Goal: Task Accomplishment & Management: Use online tool/utility

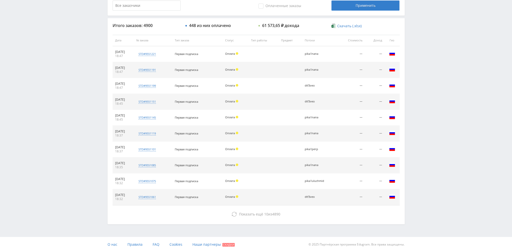
scroll to position [174, 0]
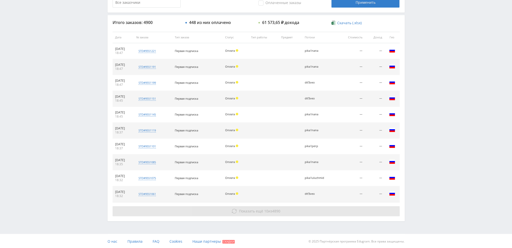
click at [249, 213] on button "Показать ещё 10 из 4890" at bounding box center [256, 211] width 287 height 10
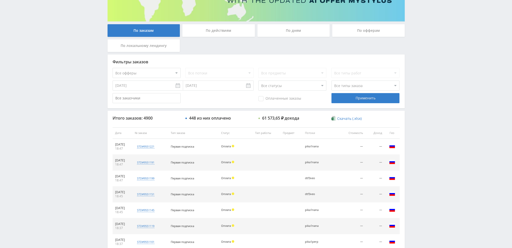
scroll to position [65, 0]
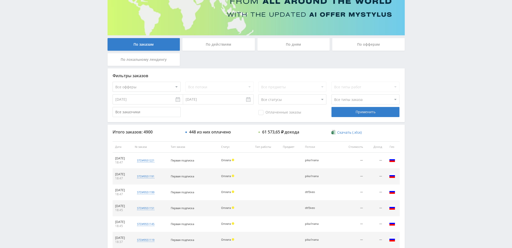
click at [290, 47] on div "По дням" at bounding box center [293, 44] width 73 height 13
click at [0, 0] on input "По дням" at bounding box center [0, 0] width 0 height 0
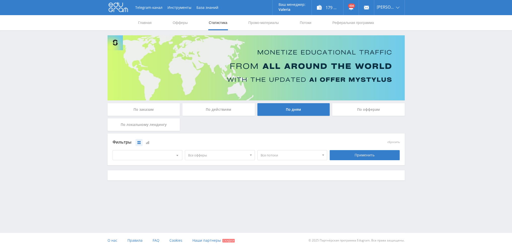
scroll to position [0, 0]
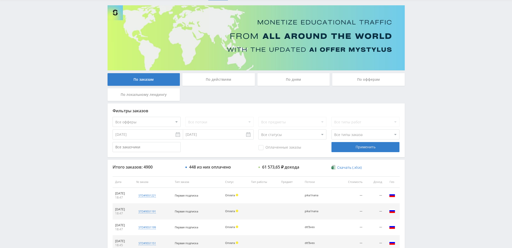
scroll to position [25, 0]
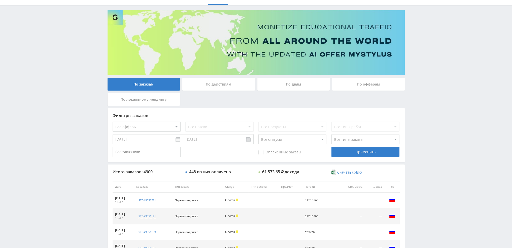
click at [296, 84] on div "По дням" at bounding box center [293, 84] width 73 height 13
click at [0, 0] on input "По дням" at bounding box center [0, 0] width 0 height 0
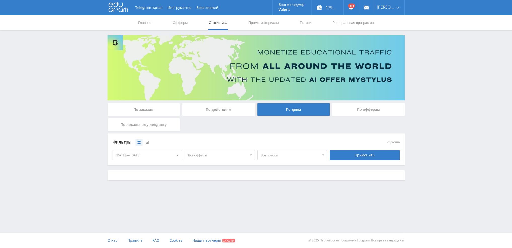
scroll to position [0, 0]
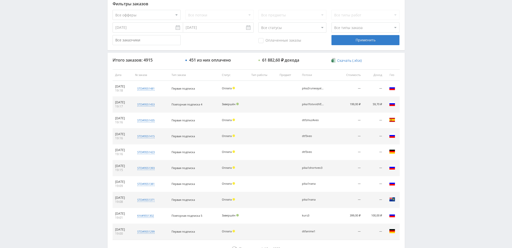
scroll to position [174, 0]
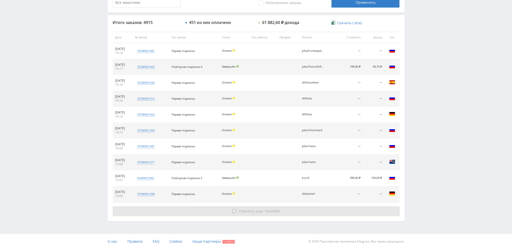
click at [283, 208] on button "Показать ещё 10 из 4905" at bounding box center [256, 211] width 287 height 10
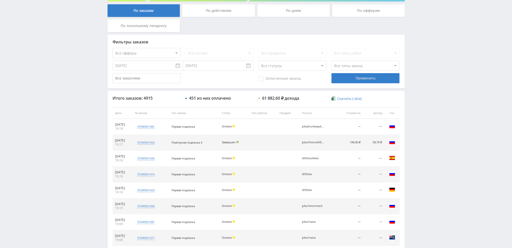
scroll to position [0, 0]
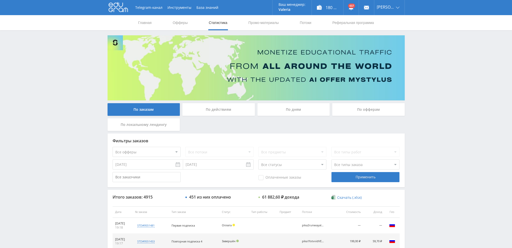
click at [290, 115] on div "По дням" at bounding box center [293, 109] width 73 height 13
click at [0, 0] on input "По дням" at bounding box center [0, 0] width 0 height 0
click at [304, 21] on link "Потоки" at bounding box center [305, 22] width 13 height 15
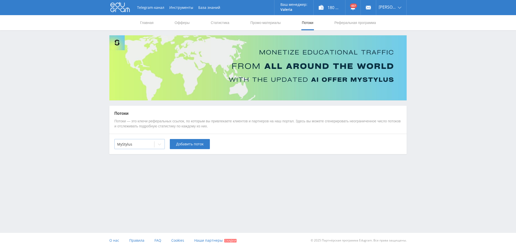
click at [156, 144] on div at bounding box center [159, 144] width 10 height 10
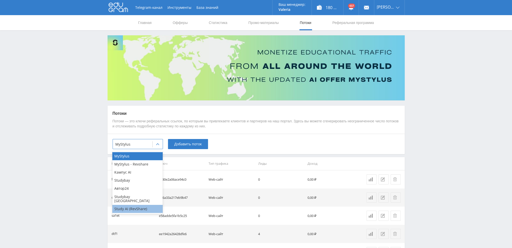
click at [133, 205] on div "Study AI (RevShare)" at bounding box center [137, 209] width 50 height 8
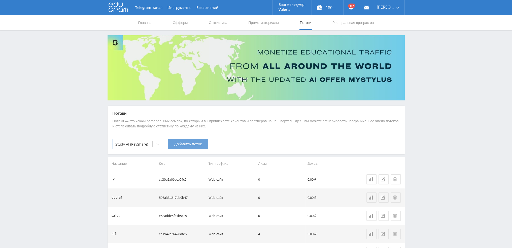
click at [190, 145] on span "Добавить поток" at bounding box center [187, 144] width 27 height 4
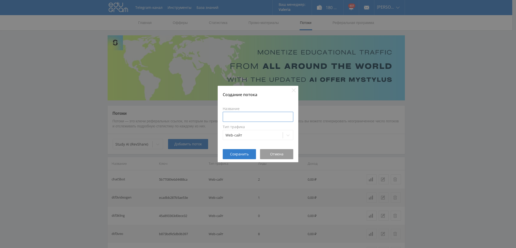
click at [254, 116] on input at bounding box center [258, 117] width 71 height 10
type input "s"
type input "klingpika"
click at [244, 152] on span "Сохранить" at bounding box center [239, 154] width 19 height 4
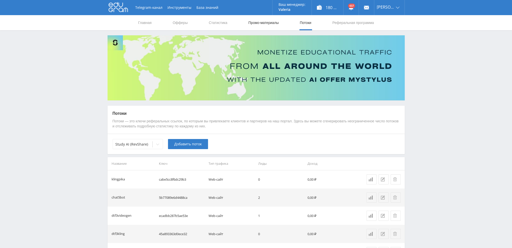
click at [259, 24] on link "Промо-материалы" at bounding box center [263, 22] width 31 height 15
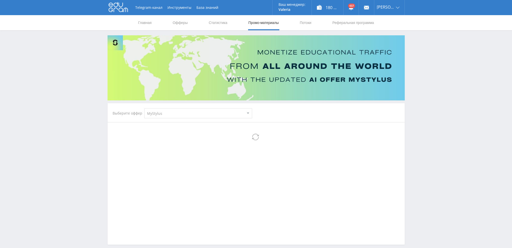
click at [158, 112] on select "MyStylus MyStylus - Revshare Кампус AI Studybay Автор24 Studybay Brazil Study A…" at bounding box center [198, 113] width 108 height 10
select select "376"
click at [144, 108] on select "MyStylus MyStylus - Revshare Кампус AI Studybay Автор24 Studybay Brazil Study A…" at bounding box center [198, 113] width 108 height 10
select select "376"
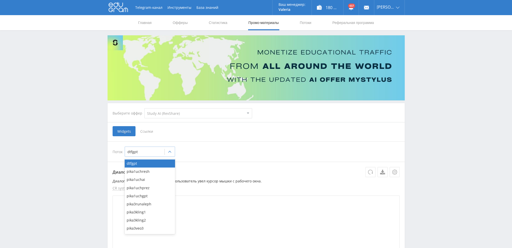
click at [145, 153] on div at bounding box center [144, 151] width 35 height 5
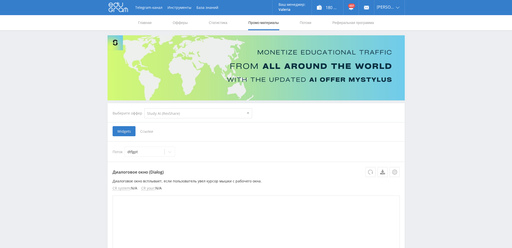
click at [158, 130] on div "Widgets Ссылки" at bounding box center [256, 131] width 287 height 10
click at [147, 130] on span "Ссылки" at bounding box center [147, 131] width 22 height 10
click at [0, 0] on input "Ссылки" at bounding box center [0, 0] width 0 height 0
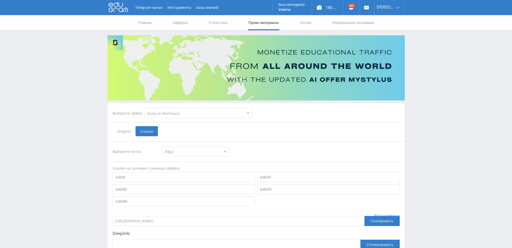
click at [187, 149] on span "dtfgpt" at bounding box center [192, 152] width 57 height 10
click at [178, 188] on button "klingpika" at bounding box center [195, 186] width 68 height 7
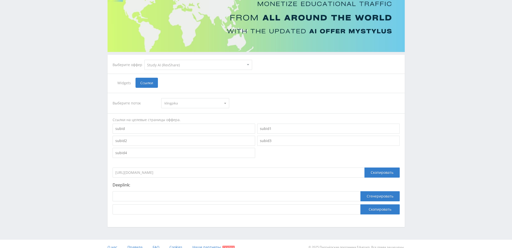
scroll to position [55, 0]
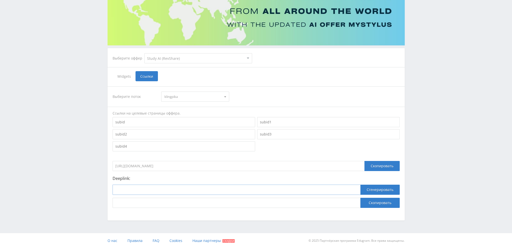
click at [208, 189] on input at bounding box center [237, 189] width 248 height 10
paste input "https://study24.ai/chat/kling_2_1_master"
type input "https://study24.ai/chat/kling_2_1_master"
click at [381, 189] on button "Сгенерировать" at bounding box center [379, 189] width 39 height 10
click at [379, 201] on button "Скопировать" at bounding box center [379, 202] width 39 height 10
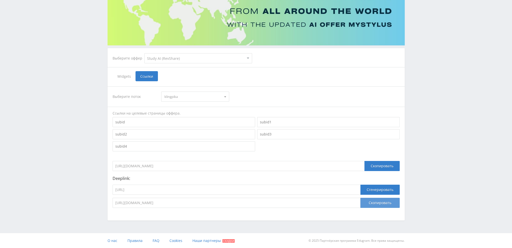
click at [381, 204] on button "Скопировать" at bounding box center [379, 202] width 39 height 10
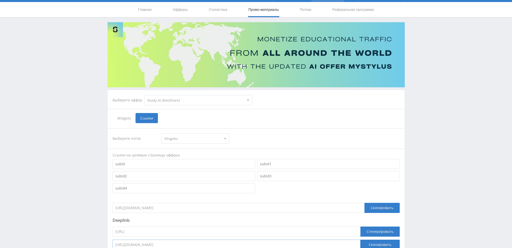
scroll to position [0, 0]
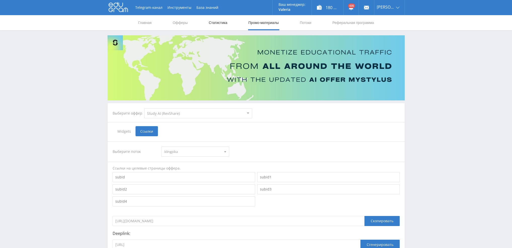
click at [223, 22] on link "Статистика" at bounding box center [218, 22] width 20 height 15
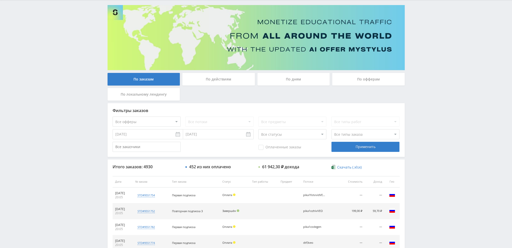
scroll to position [25, 0]
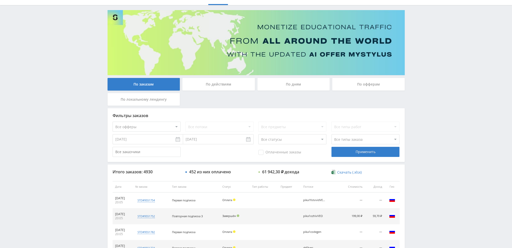
click at [289, 88] on div "По дням" at bounding box center [293, 84] width 73 height 13
click at [0, 0] on input "По дням" at bounding box center [0, 0] width 0 height 0
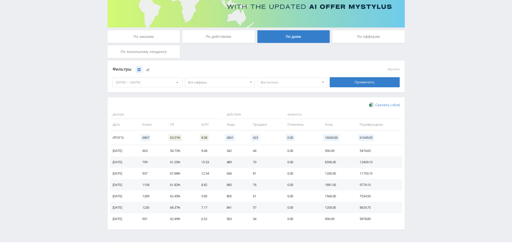
scroll to position [76, 0]
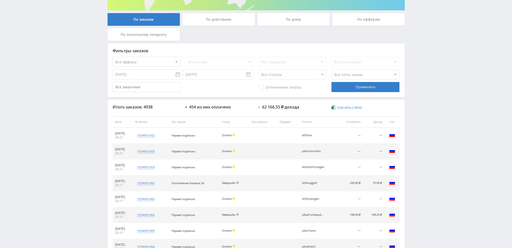
scroll to position [74, 0]
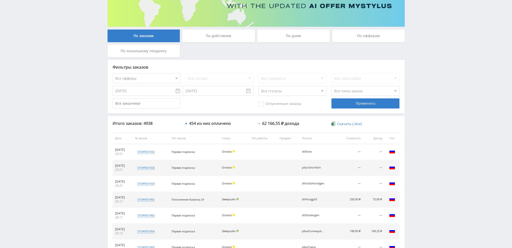
click at [289, 38] on div "По дням" at bounding box center [293, 35] width 73 height 13
click at [0, 0] on input "По дням" at bounding box center [0, 0] width 0 height 0
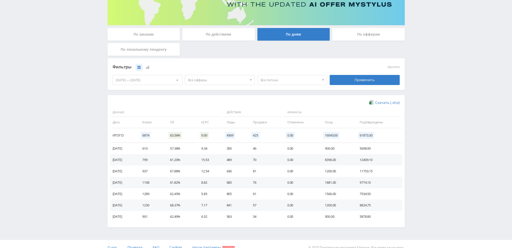
scroll to position [76, 0]
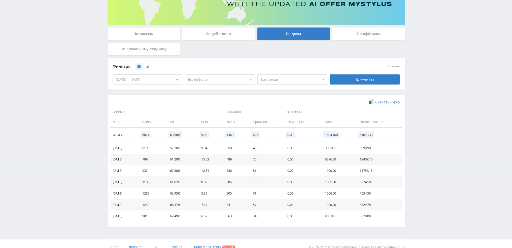
click at [288, 78] on span "Все потоки" at bounding box center [290, 80] width 59 height 10
click at [210, 78] on span "Все офферы" at bounding box center [217, 80] width 59 height 10
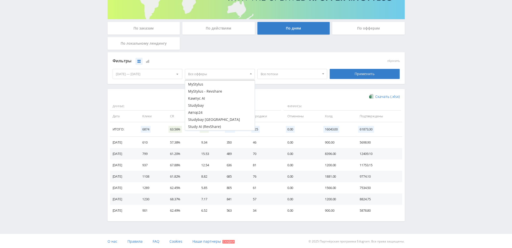
scroll to position [82, 0]
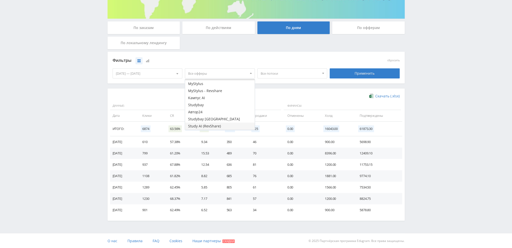
click at [208, 127] on button "Study AI (RevShare)" at bounding box center [220, 125] width 70 height 7
click at [339, 73] on div "Применить" at bounding box center [365, 73] width 70 height 10
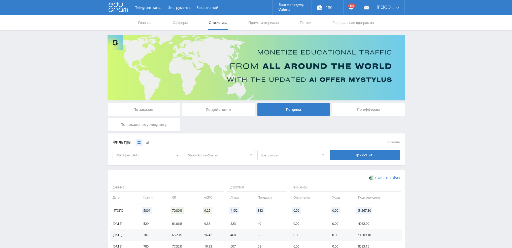
scroll to position [76, 0]
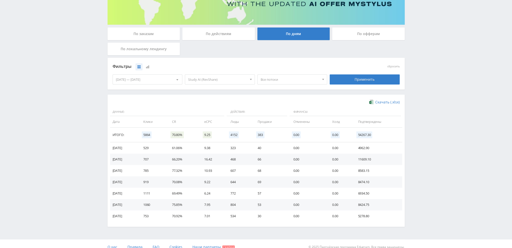
click at [277, 82] on span "Все потоки" at bounding box center [290, 80] width 59 height 10
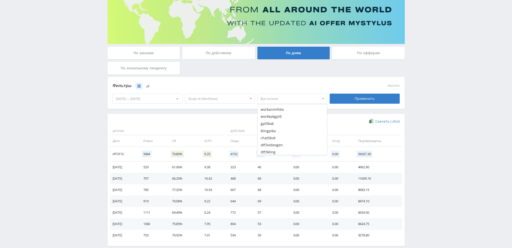
scroll to position [873, 0]
click at [286, 135] on button "klingpika" at bounding box center [293, 133] width 70 height 7
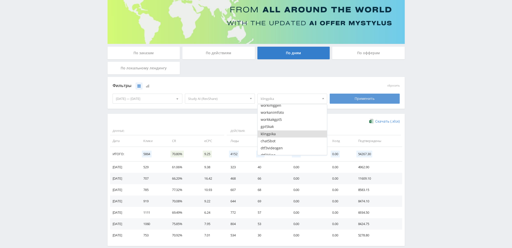
click at [363, 94] on div "Применить" at bounding box center [365, 98] width 70 height 10
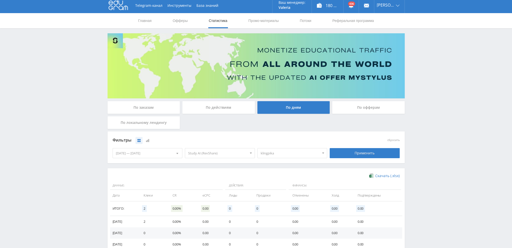
scroll to position [0, 0]
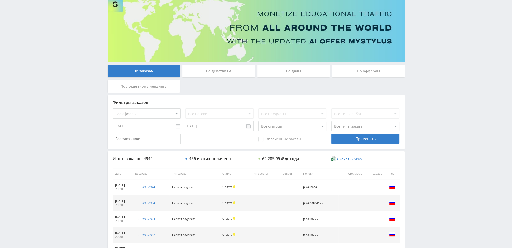
scroll to position [23, 0]
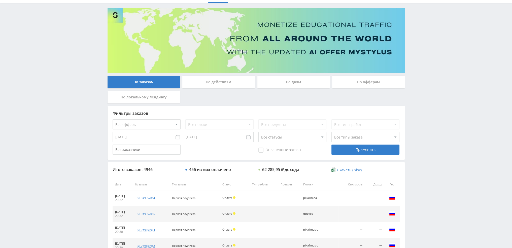
scroll to position [23, 0]
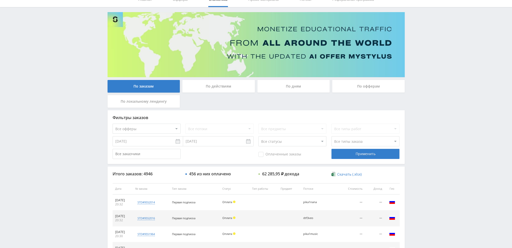
click at [275, 84] on div "По дням" at bounding box center [293, 86] width 73 height 13
click at [0, 0] on input "По дням" at bounding box center [0, 0] width 0 height 0
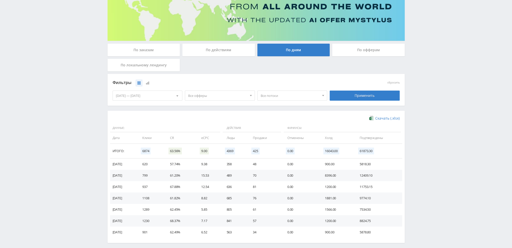
scroll to position [76, 0]
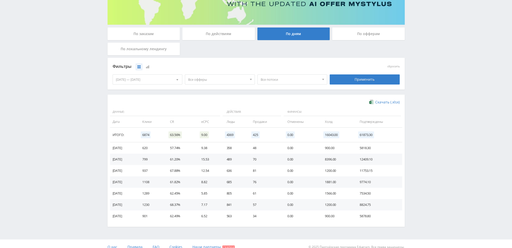
click at [211, 83] on span "Все офферы" at bounding box center [217, 80] width 59 height 10
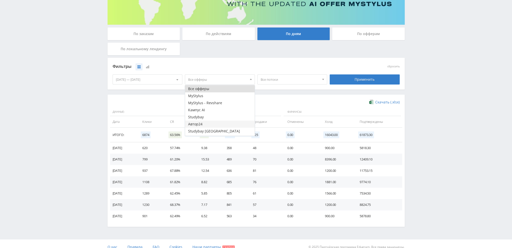
click at [205, 125] on button "Автор24" at bounding box center [220, 123] width 70 height 7
click at [206, 125] on button "Автор24" at bounding box center [220, 123] width 70 height 7
click at [208, 131] on button "Study AI (RevShare)" at bounding box center [220, 131] width 70 height 7
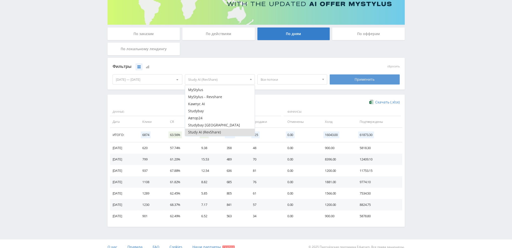
click at [374, 80] on div "Применить" at bounding box center [365, 79] width 70 height 10
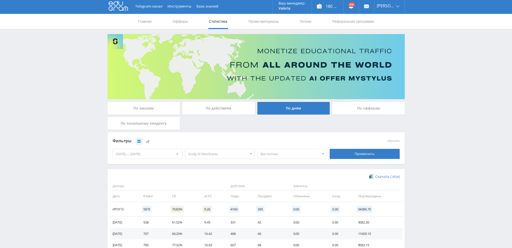
scroll to position [0, 0]
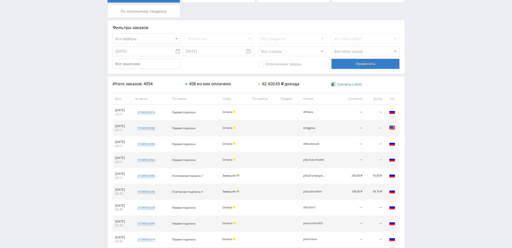
scroll to position [151, 0]
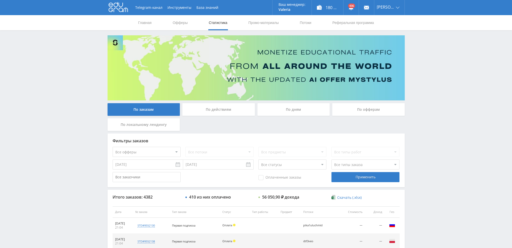
click at [299, 108] on div "По дням" at bounding box center [293, 109] width 73 height 13
click at [0, 0] on input "По дням" at bounding box center [0, 0] width 0 height 0
